Goal: Transaction & Acquisition: Purchase product/service

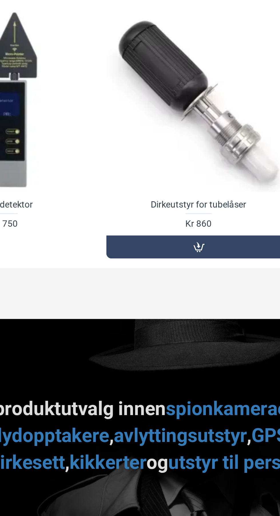
scroll to position [371, 0]
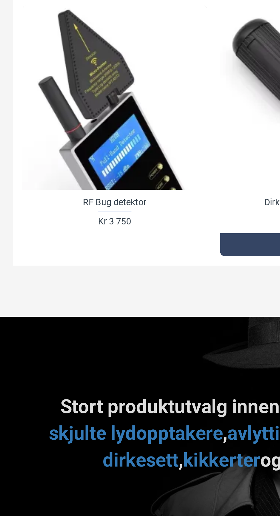
click at [46, 267] on div at bounding box center [51, 256] width 83 height 83
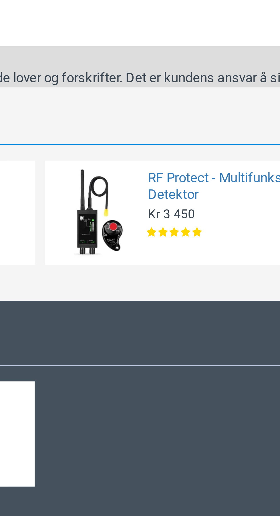
scroll to position [737, 0]
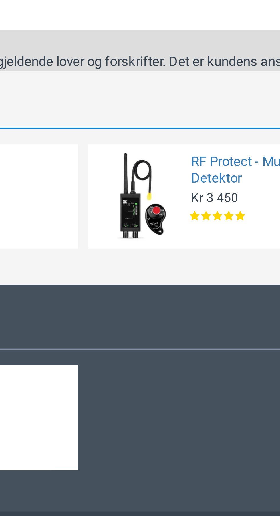
click at [122, 166] on img at bounding box center [110, 167] width 25 height 25
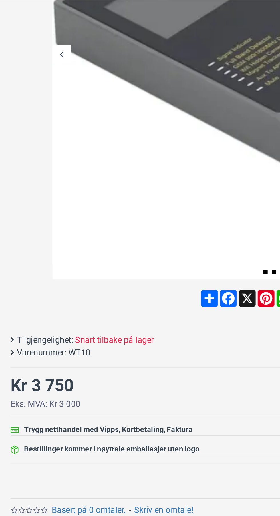
scroll to position [0, 0]
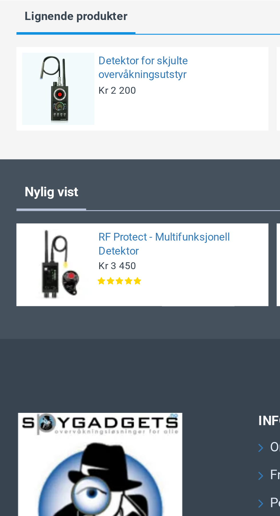
scroll to position [830, 0]
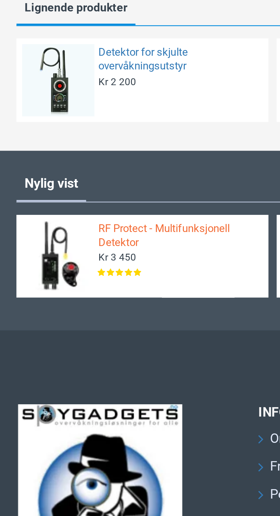
click at [68, 219] on link "RF Protect - Multifunksjonell Detektor" at bounding box center [62, 214] width 56 height 10
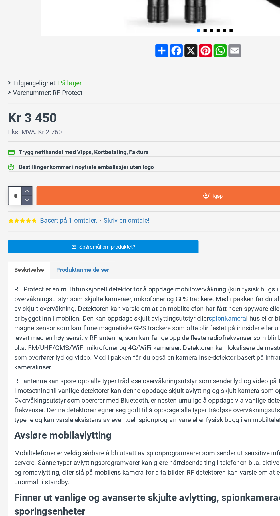
scroll to position [246, 0]
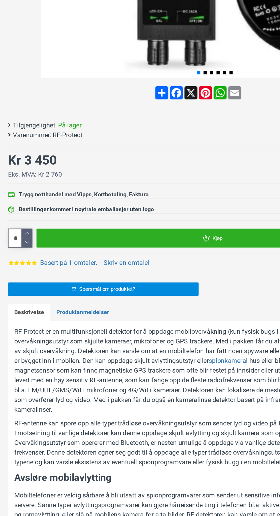
click at [167, 207] on link "Kjøp" at bounding box center [150, 201] width 248 height 13
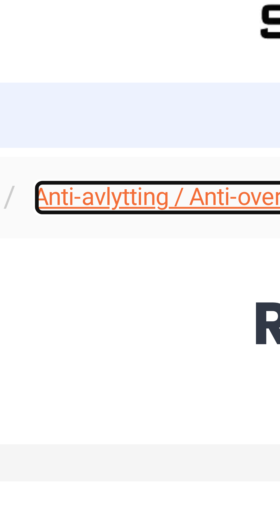
click at [92, 34] on link "Anti-avlytting / Anti-overvåkning" at bounding box center [90, 34] width 51 height 6
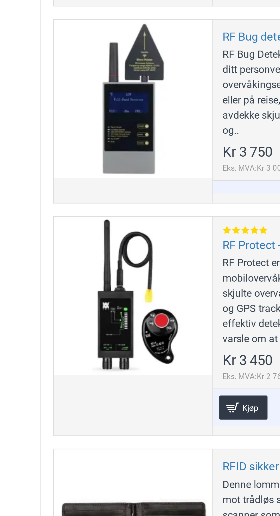
scroll to position [375, 0]
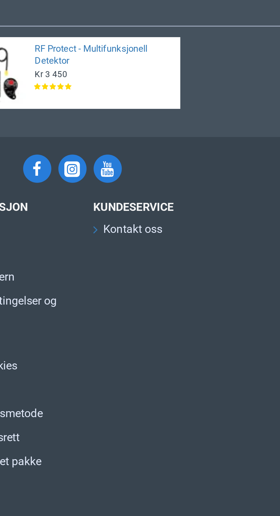
scroll to position [2826, 0]
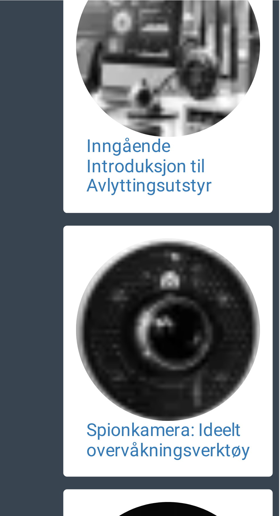
scroll to position [830, 0]
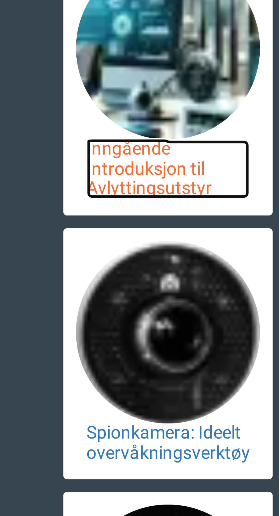
click at [247, 339] on link "Inngående Introduksjon til Avlyttingsutstyr" at bounding box center [254, 333] width 37 height 13
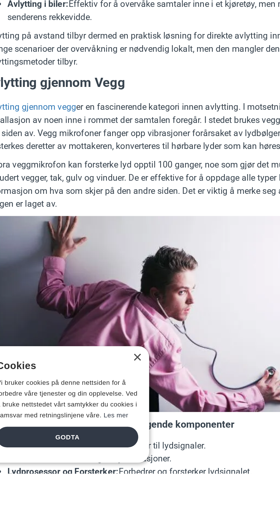
scroll to position [1091, 0]
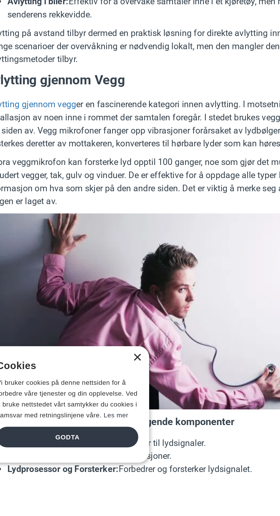
click at [84, 453] on div "×" at bounding box center [85, 455] width 4 height 4
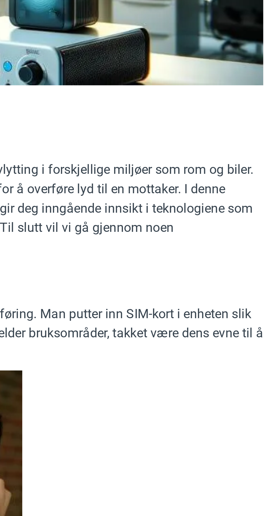
scroll to position [3, 0]
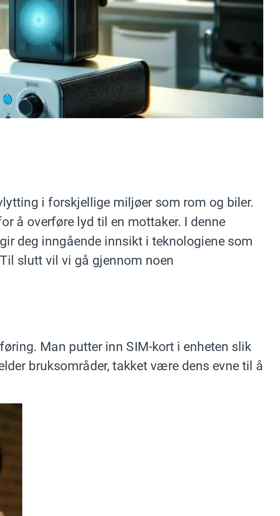
click at [117, 215] on link "veggmikrofon" at bounding box center [103, 212] width 28 height 7
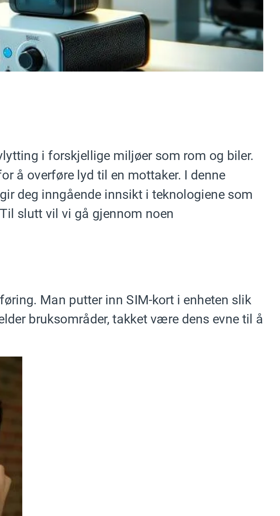
click at [43, 229] on link "avlytting" at bounding box center [34, 225] width 17 height 7
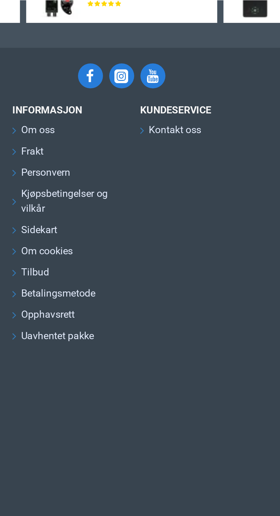
scroll to position [1181, 0]
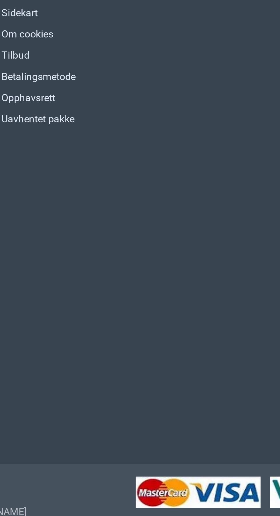
scroll to position [1480, 0]
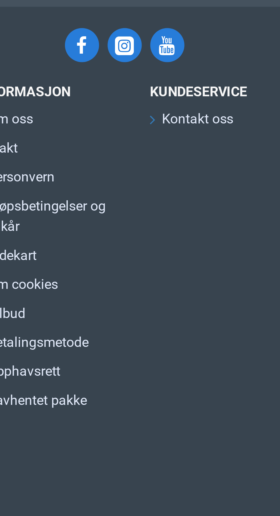
scroll to position [3168, 0]
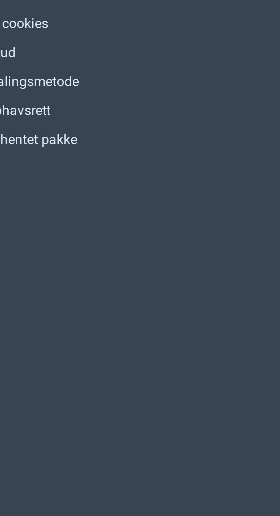
click at [157, 83] on span "Kjøp" at bounding box center [157, 82] width 10 height 4
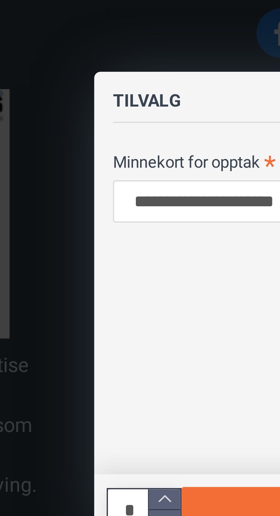
scroll to position [3200, 0]
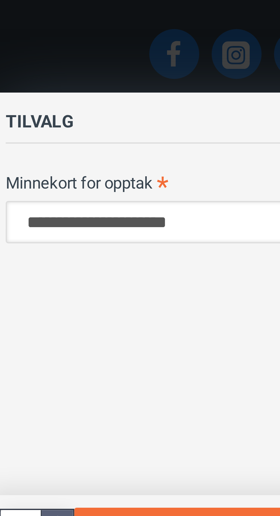
click at [32, 122] on select "**********" at bounding box center [39, 122] width 96 height 10
select select "***"
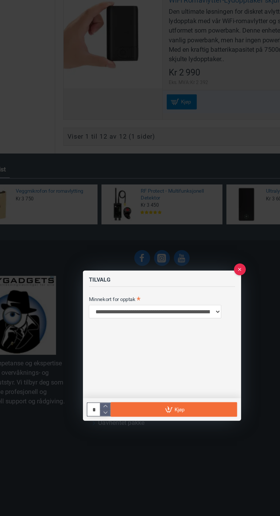
click at [165, 337] on div "**********" at bounding box center [140, 324] width 114 height 109
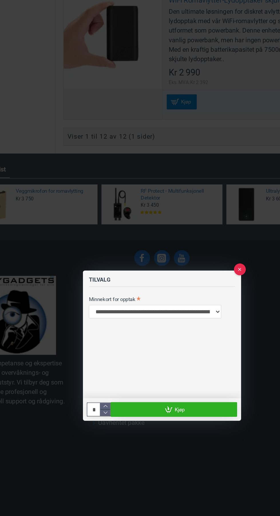
click at [171, 372] on link "Kjøp" at bounding box center [148, 370] width 91 height 11
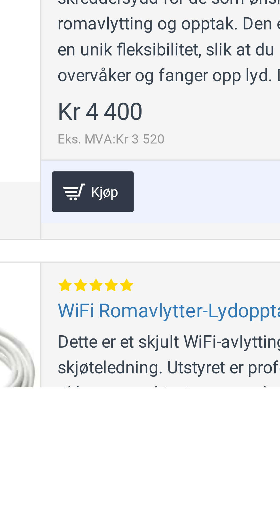
scroll to position [494, 0]
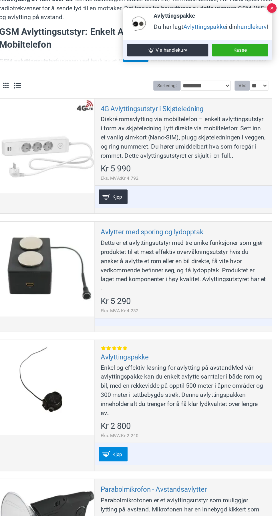
scroll to position [0, 0]
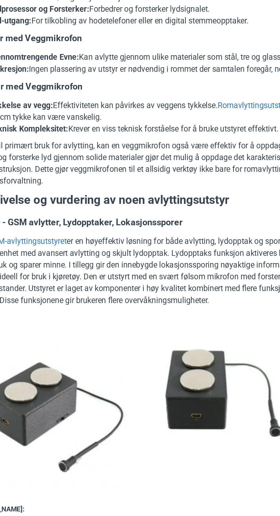
scroll to position [1423, 0]
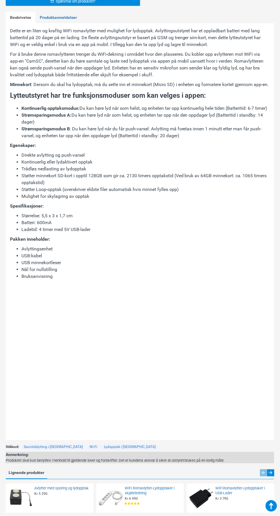
scroll to position [540, 0]
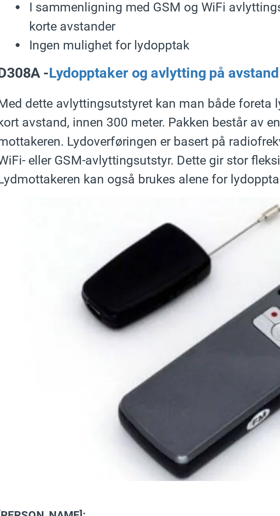
scroll to position [3055, 0]
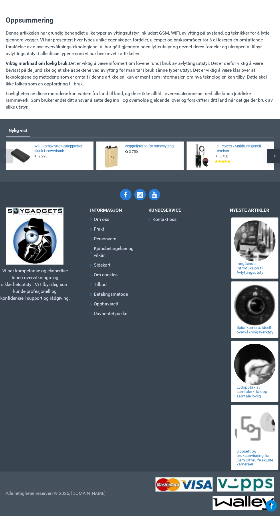
scroll to position [7588, 0]
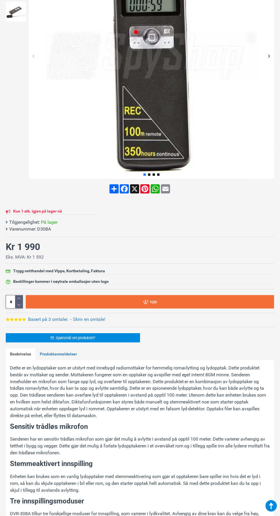
scroll to position [169, 0]
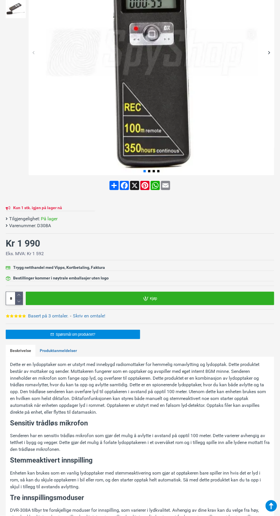
click at [195, 303] on link "Kjøp" at bounding box center [150, 298] width 248 height 13
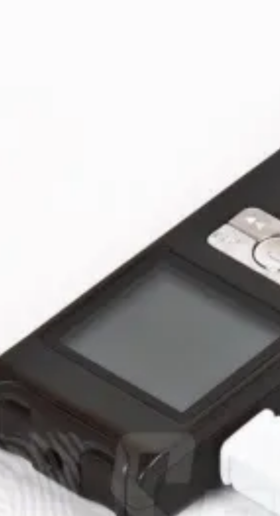
scroll to position [0, 0]
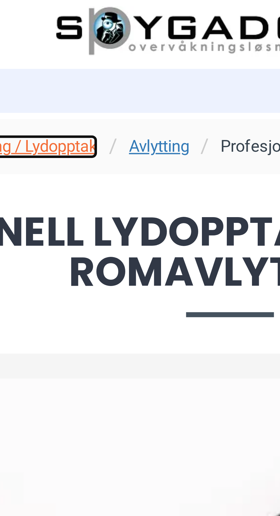
click at [103, 33] on link "Avlytting / Lydopptak" at bounding box center [93, 34] width 33 height 6
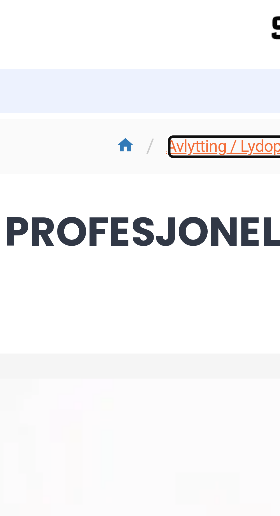
click at [79, 34] on link "Avlytting / Lydopptak" at bounding box center [93, 34] width 33 height 6
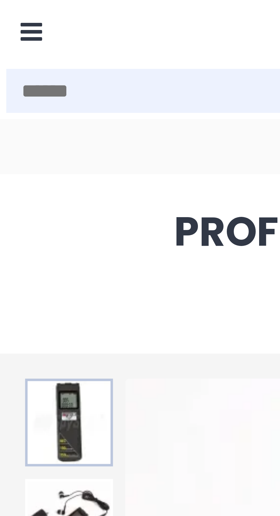
click at [13, 97] on img at bounding box center [16, 96] width 20 height 20
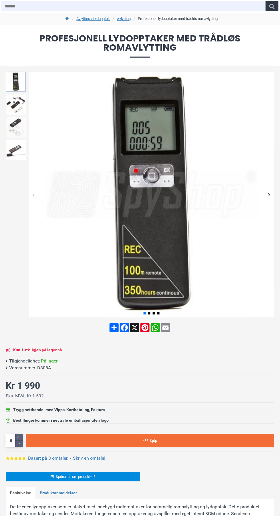
scroll to position [73, 0]
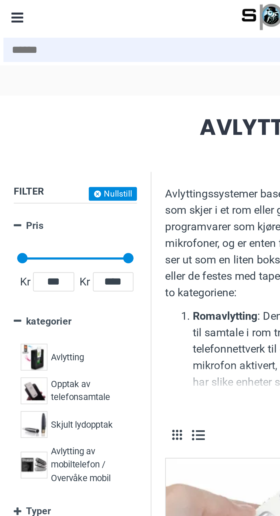
click at [57, 186] on div "Avlytting 12 Opptak av telefonsamtale 4 Skjult lydopptak 18 Avlytting av mobilt…" at bounding box center [31, 172] width 51 height 65
click at [33, 191] on span "Avlytting av mobiltelefon / Overvåke mobil" at bounding box center [36, 193] width 31 height 17
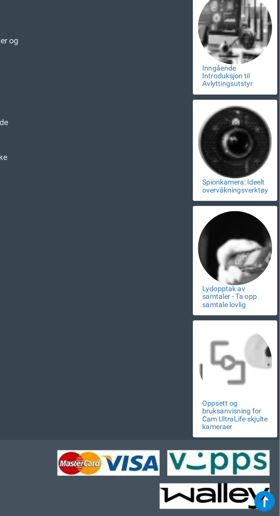
scroll to position [401, 0]
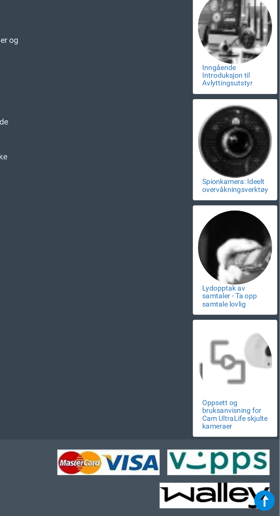
click at [157, 84] on span "Kjøp" at bounding box center [157, 82] width 10 height 4
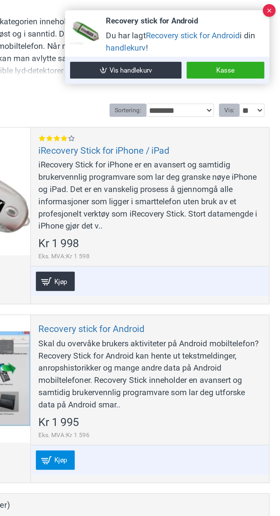
scroll to position [0, 0]
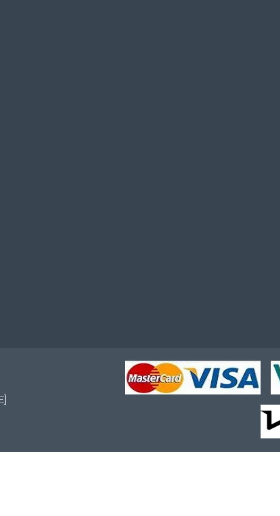
scroll to position [3274, 0]
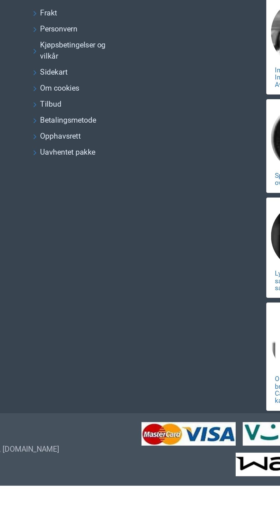
scroll to position [4004, 0]
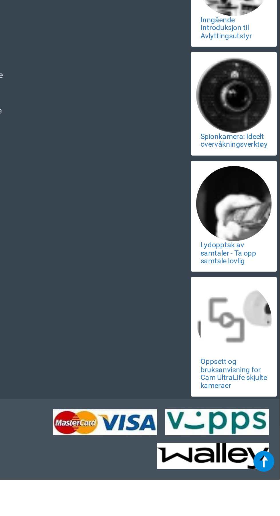
scroll to position [6252, 0]
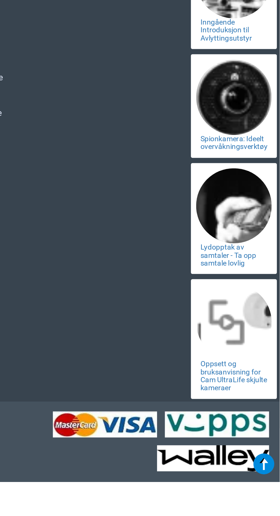
click at [129, 466] on div "INFORMASJON Om oss Frakt Personvern Kjøpsbetingelser og vilkår Sidekart Om cook…" at bounding box center [115, 336] width 50 height 259
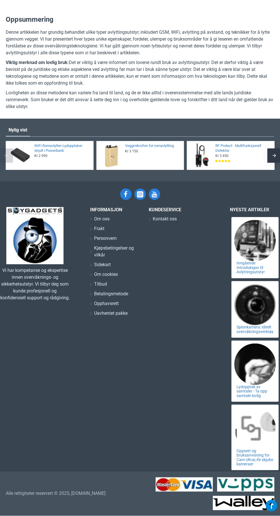
scroll to position [7779, 0]
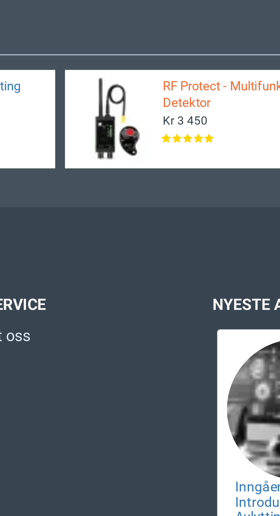
click at [229, 154] on link "RF Protect - Multifunksjonell Detektor" at bounding box center [243, 149] width 56 height 10
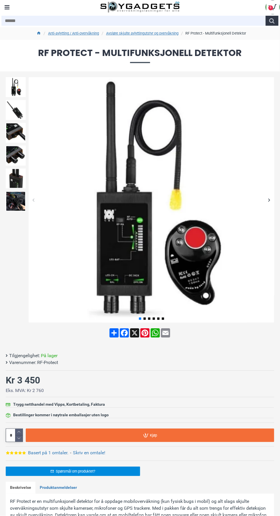
click at [8, 404] on div "Trygg netthandel med Vipps, Kortbetaling, Faktura" at bounding box center [140, 405] width 268 height 6
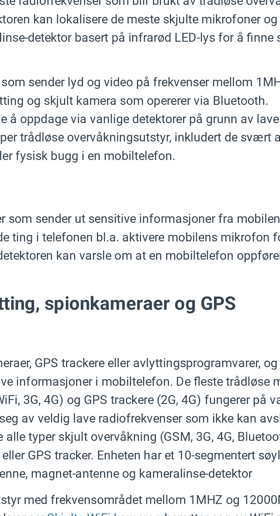
scroll to position [409, 0]
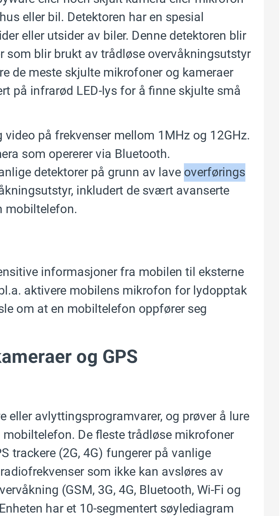
copy p "overførings"
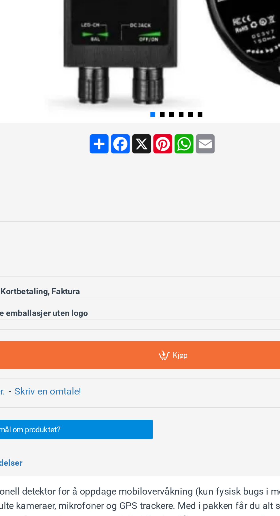
scroll to position [59, 0]
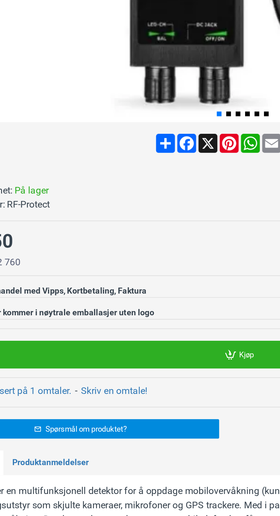
click at [133, 392] on link "Kjøp" at bounding box center [150, 388] width 248 height 13
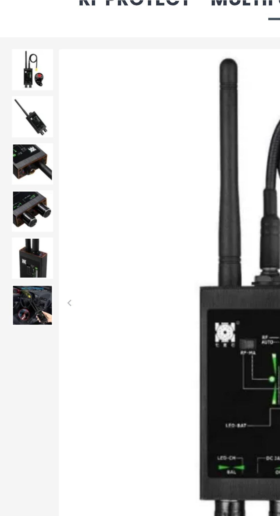
scroll to position [0, 0]
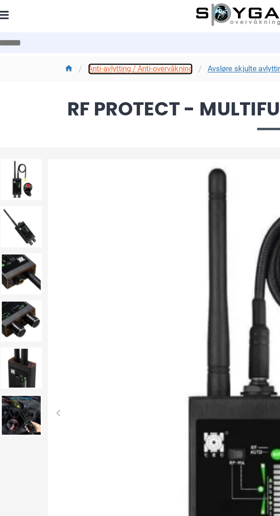
click at [66, 33] on link "Anti-avlytting / Anti-overvåkning" at bounding box center [73, 34] width 51 height 6
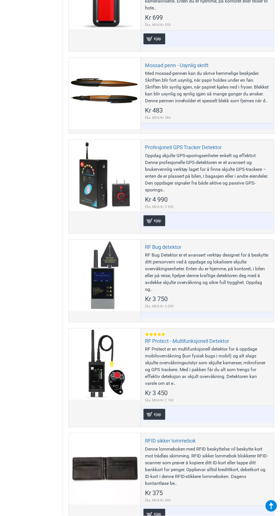
scroll to position [302, 0]
click at [149, 44] on link "Kjøp" at bounding box center [154, 38] width 22 height 11
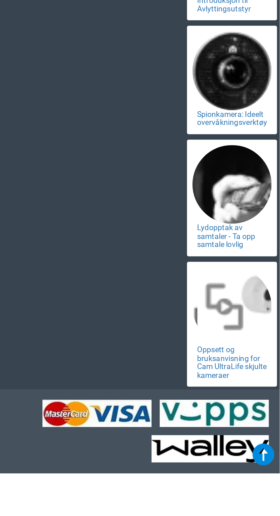
scroll to position [2874, 0]
click at [151, 87] on link "Kjøp" at bounding box center [154, 81] width 22 height 11
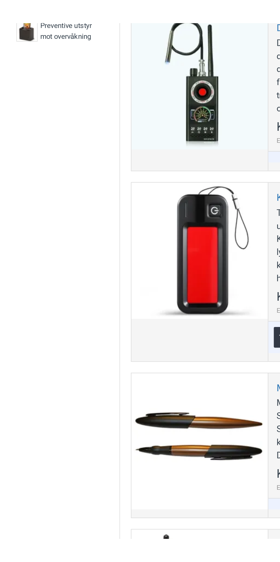
scroll to position [0, 0]
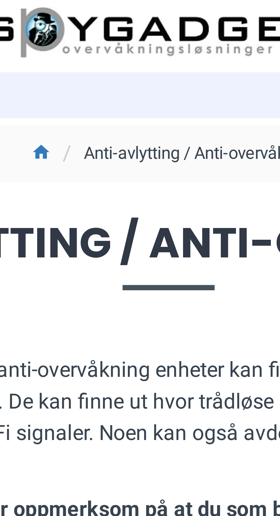
click at [133, 31] on li "Anti-avlytting / Anti-overvåkning" at bounding box center [144, 33] width 57 height 7
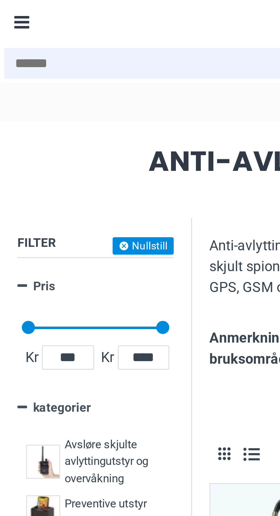
click at [6, 7] on div "Menu" at bounding box center [7, 7] width 14 height 14
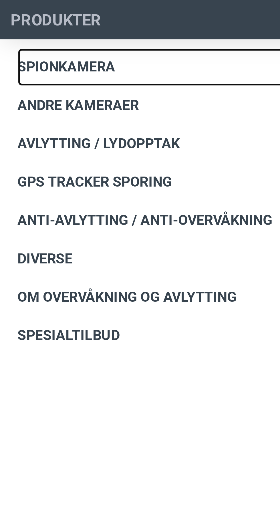
click at [36, 21] on span "Spionkamera" at bounding box center [22, 22] width 32 height 7
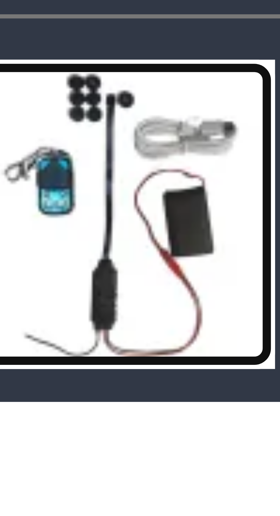
click at [79, 96] on img at bounding box center [76, 89] width 21 height 21
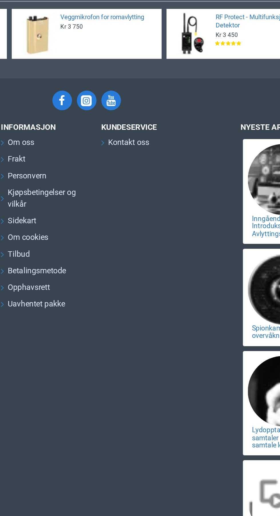
scroll to position [1271, 0]
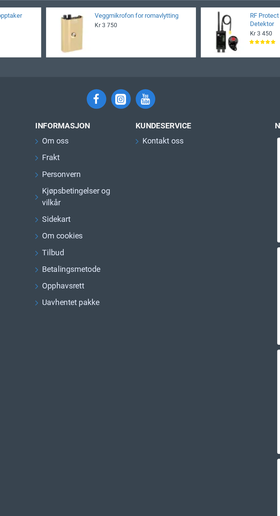
click at [191, 94] on div "Varemerke: SpyCam PRO WiFi Kameramodul for Skjult Innbygging Skjult WiFi Kamera…" at bounding box center [206, 40] width 133 height 107
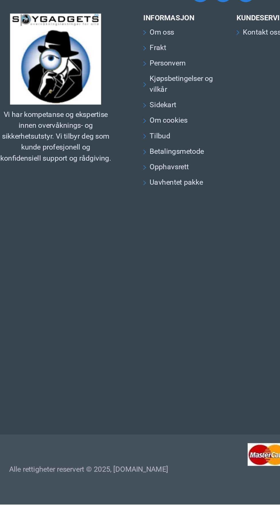
scroll to position [1115, 0]
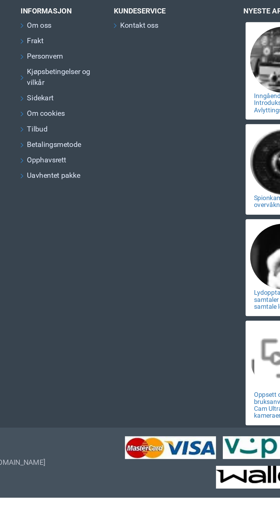
click at [108, 59] on div at bounding box center [104, 22] width 71 height 71
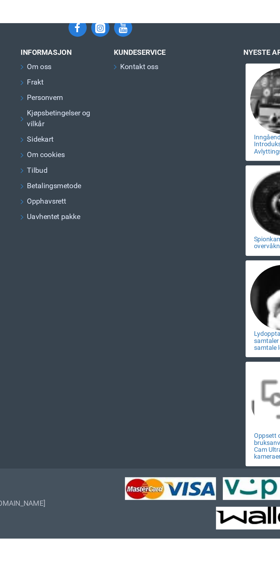
scroll to position [1208, 0]
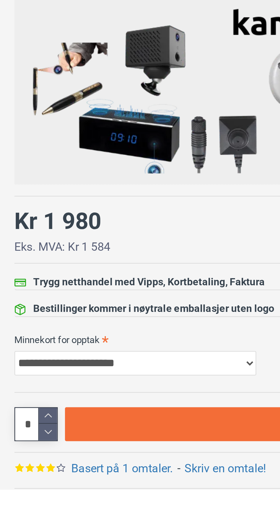
scroll to position [88, 0]
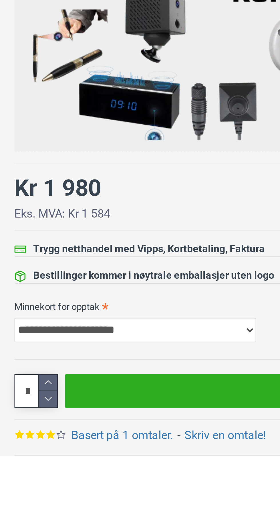
click at [84, 490] on link "Kjøp" at bounding box center [150, 489] width 248 height 13
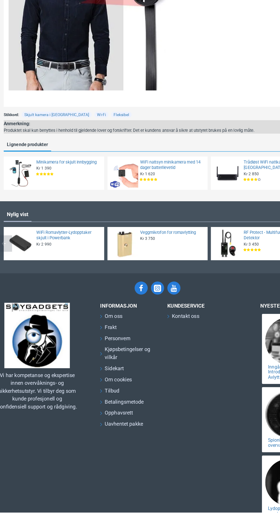
scroll to position [1070, 0]
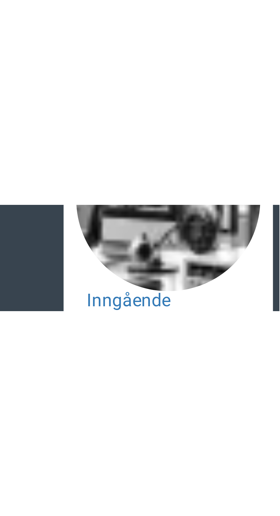
scroll to position [830, 0]
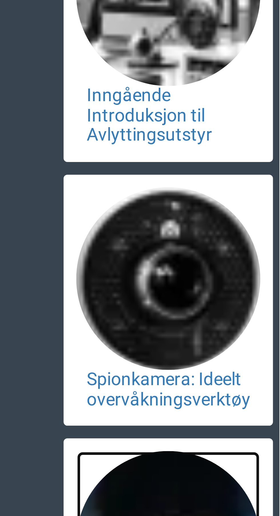
click at [272, 404] on link at bounding box center [254, 418] width 41 height 41
